Goal: Task Accomplishment & Management: Manage account settings

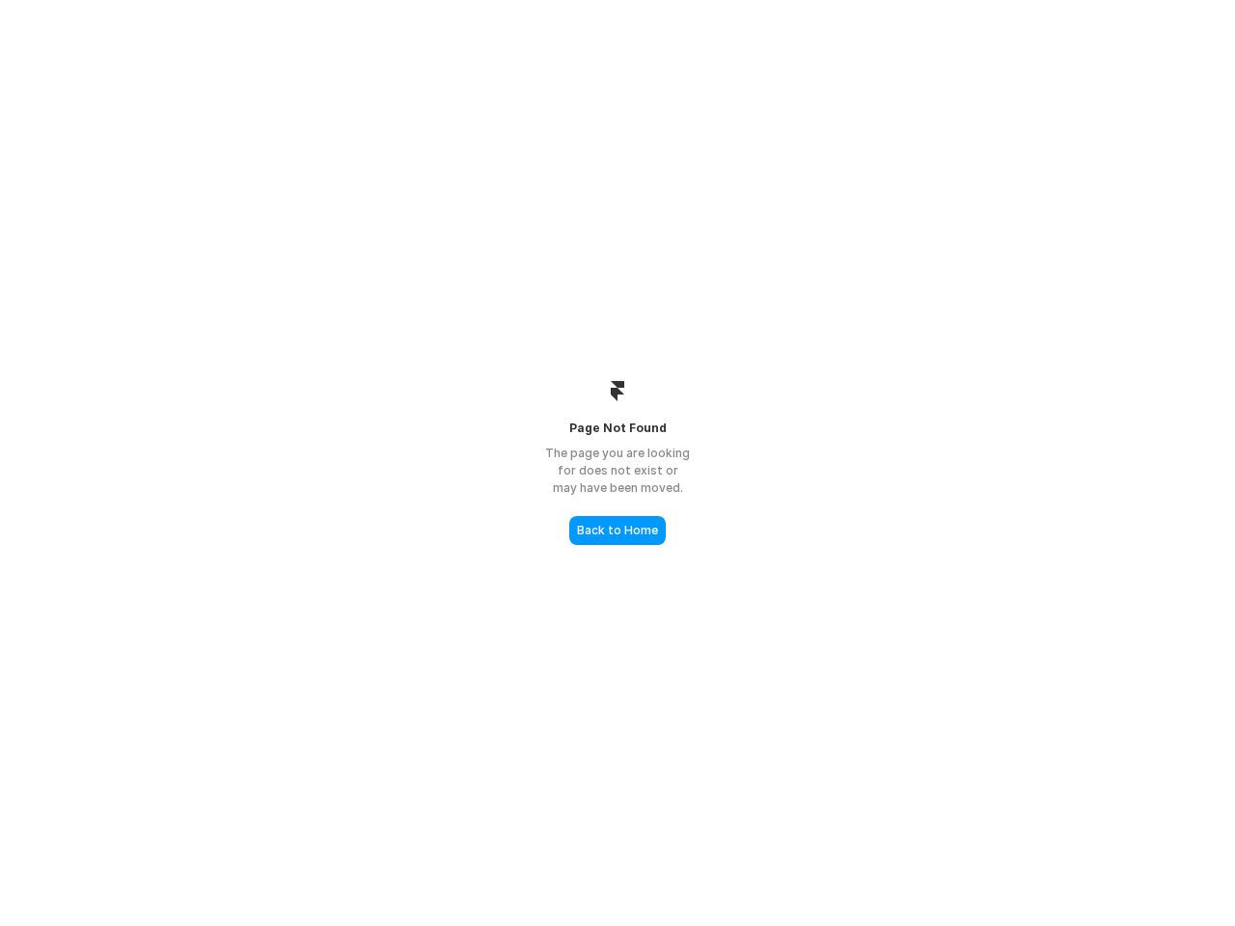
click at [618, 463] on div "The page you are looking for does not exist or may have been moved." at bounding box center [617, 471] width 193 height 52
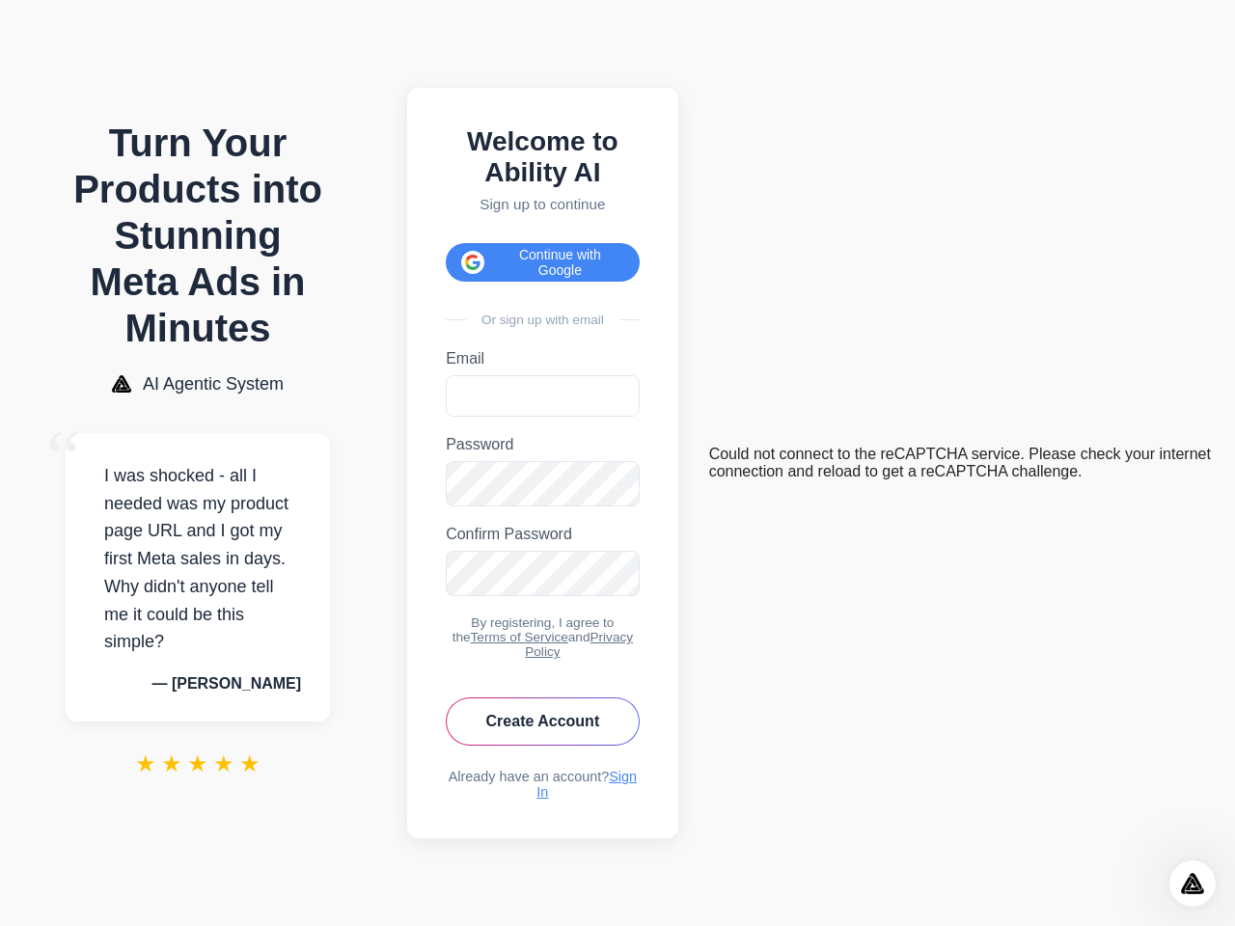
click at [549, 252] on button "Continue with Google" at bounding box center [543, 262] width 194 height 39
click at [1193, 884] on icon "Open Intercom Messenger" at bounding box center [1193, 885] width 32 height 32
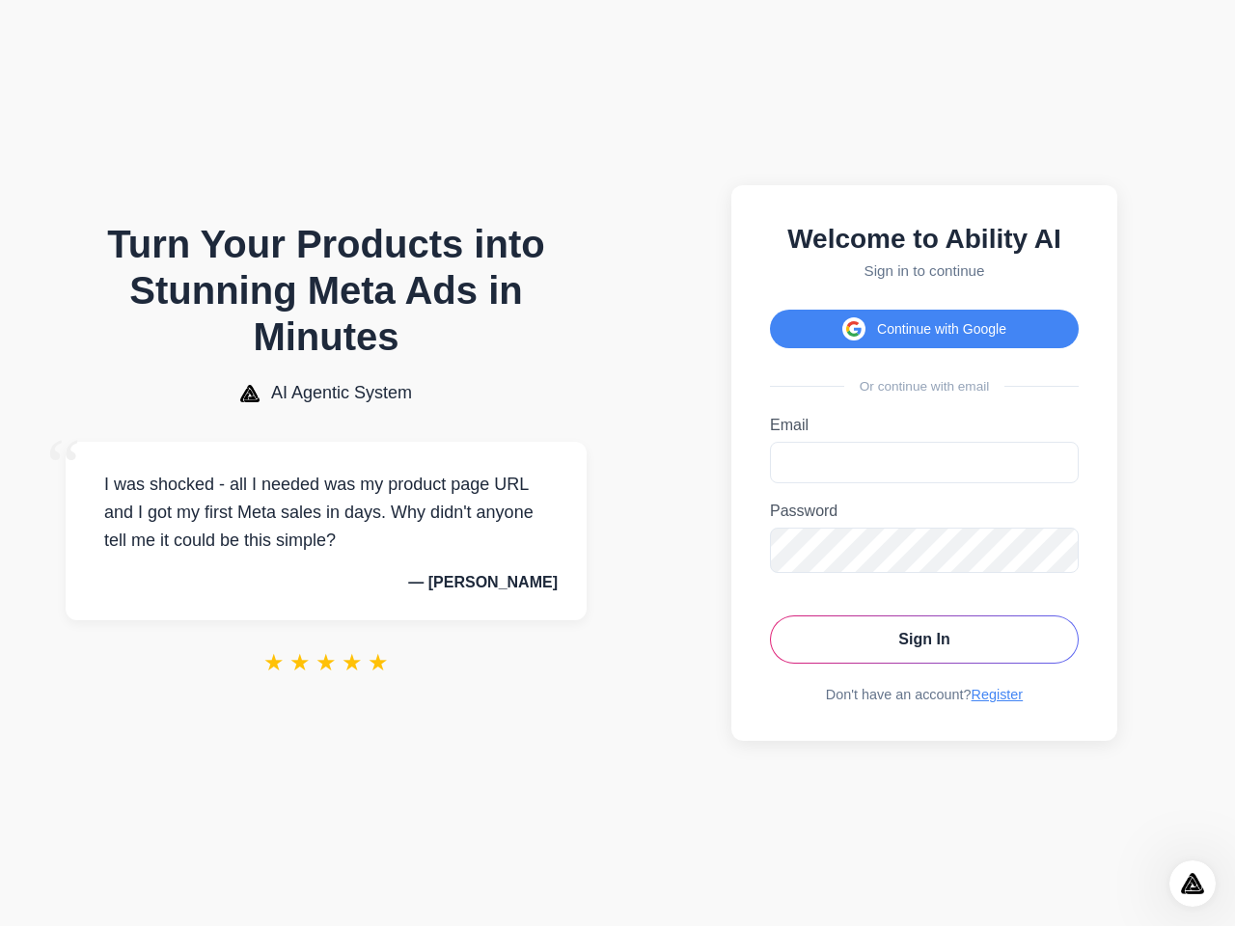
click at [925, 323] on button "Continue with Google" at bounding box center [924, 329] width 309 height 39
click at [1193, 884] on icon "Open Intercom Messenger" at bounding box center [1193, 885] width 32 height 32
